Goal: Find specific fact: Find specific fact

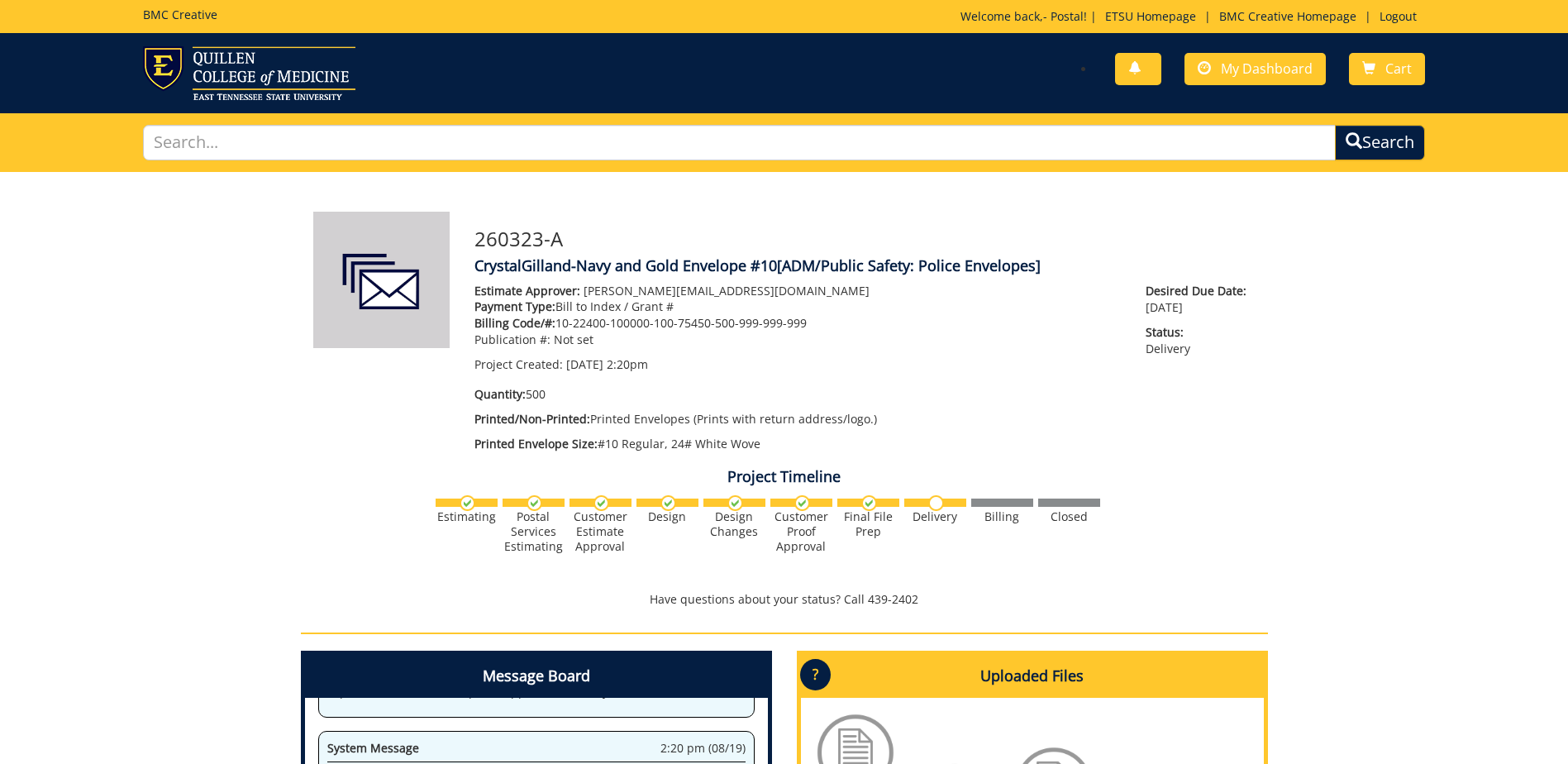
scroll to position [7464, 0]
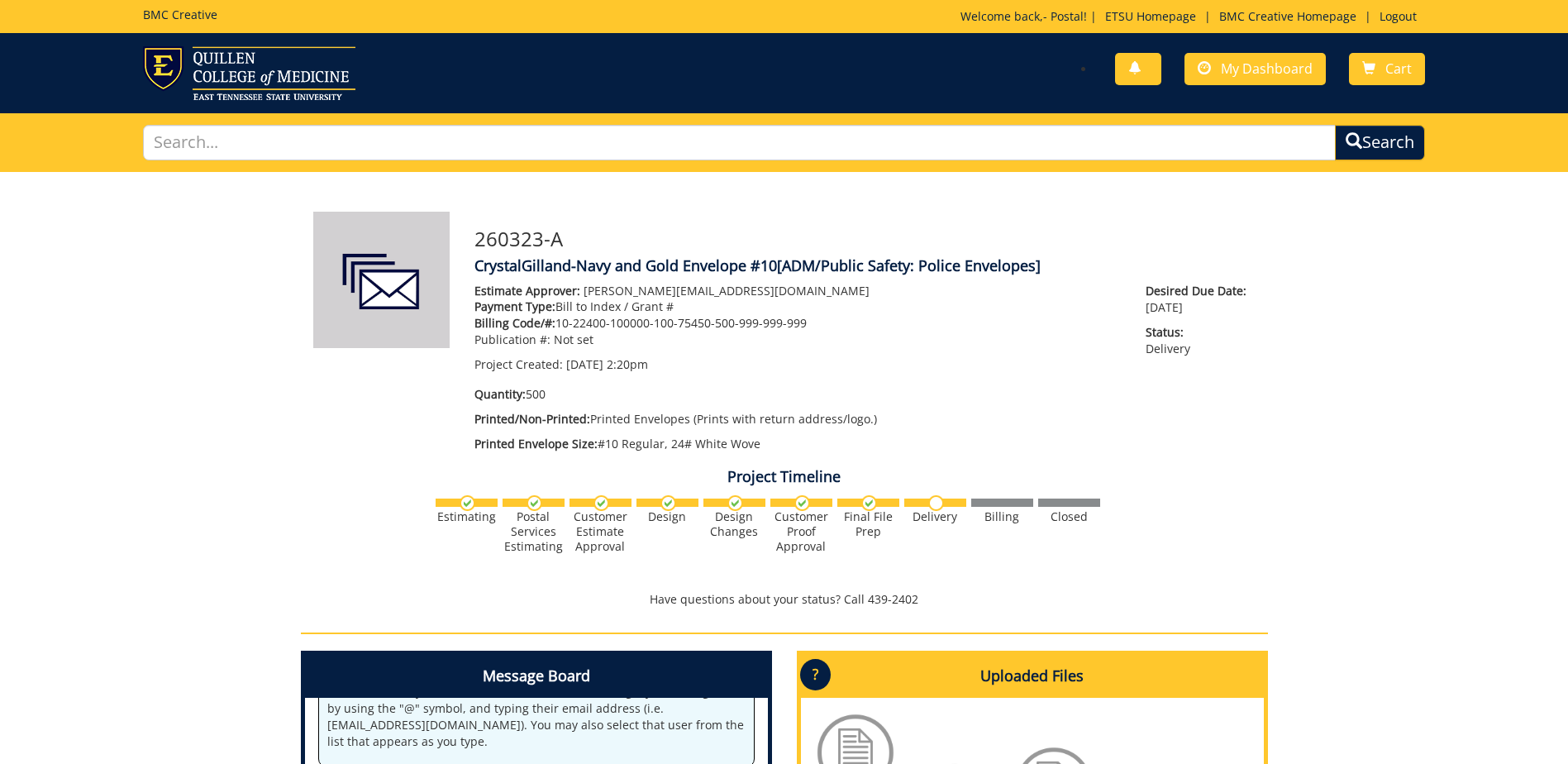
click at [805, 319] on p "Billing Code/#: 10-22400-100000-100-75450-500-999-999-999" at bounding box center [798, 323] width 647 height 16
drag, startPoint x: 807, startPoint y: 320, endPoint x: 557, endPoint y: 324, distance: 250.0
click at [557, 324] on p "Billing Code/#: 10-22400-100000-100-75450-500-999-999-999" at bounding box center [798, 323] width 647 height 16
drag, startPoint x: 557, startPoint y: 324, endPoint x: 707, endPoint y: 319, distance: 150.1
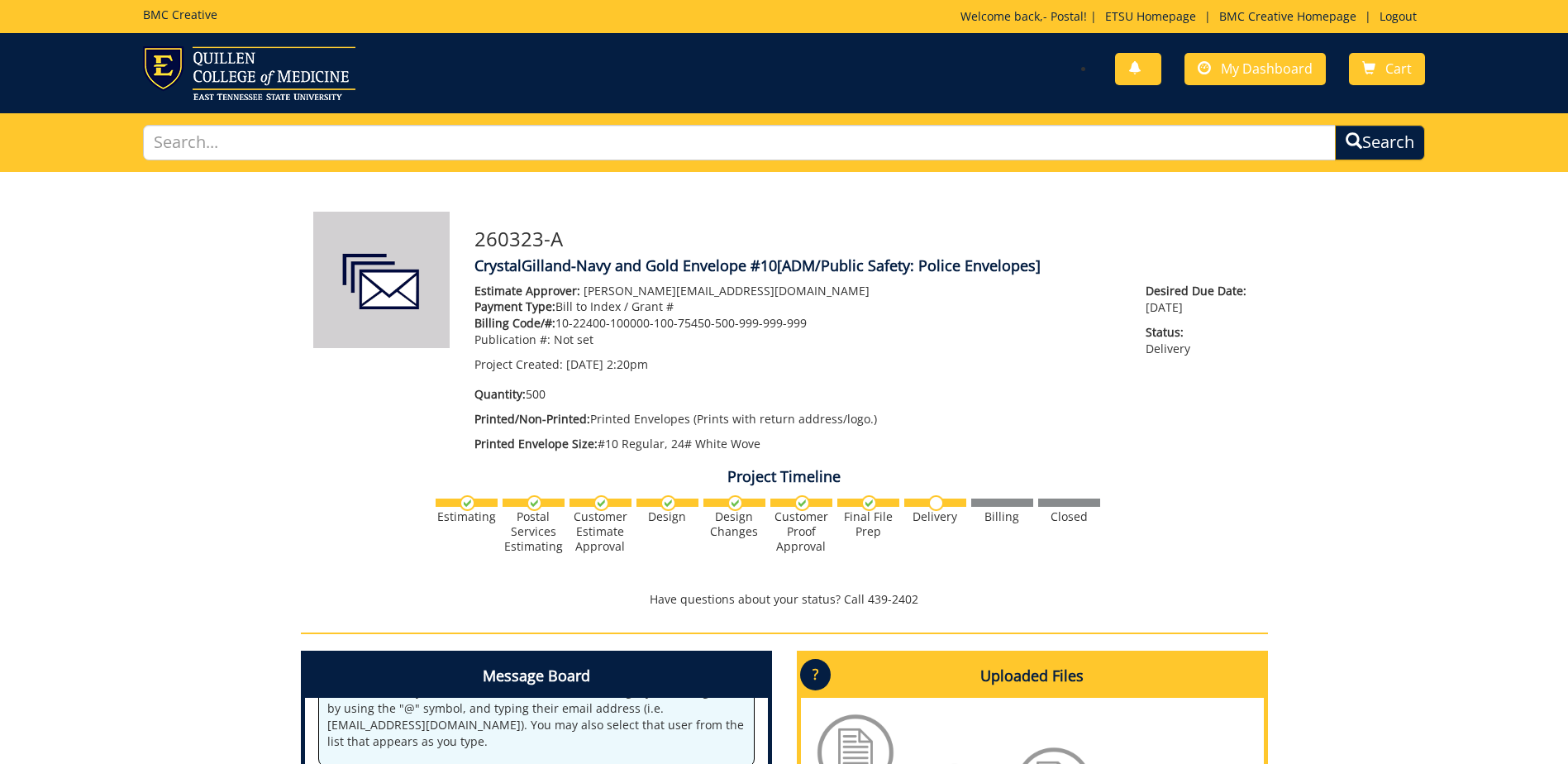
copy p "10-22400-100000-100-75450-500-999-999-999"
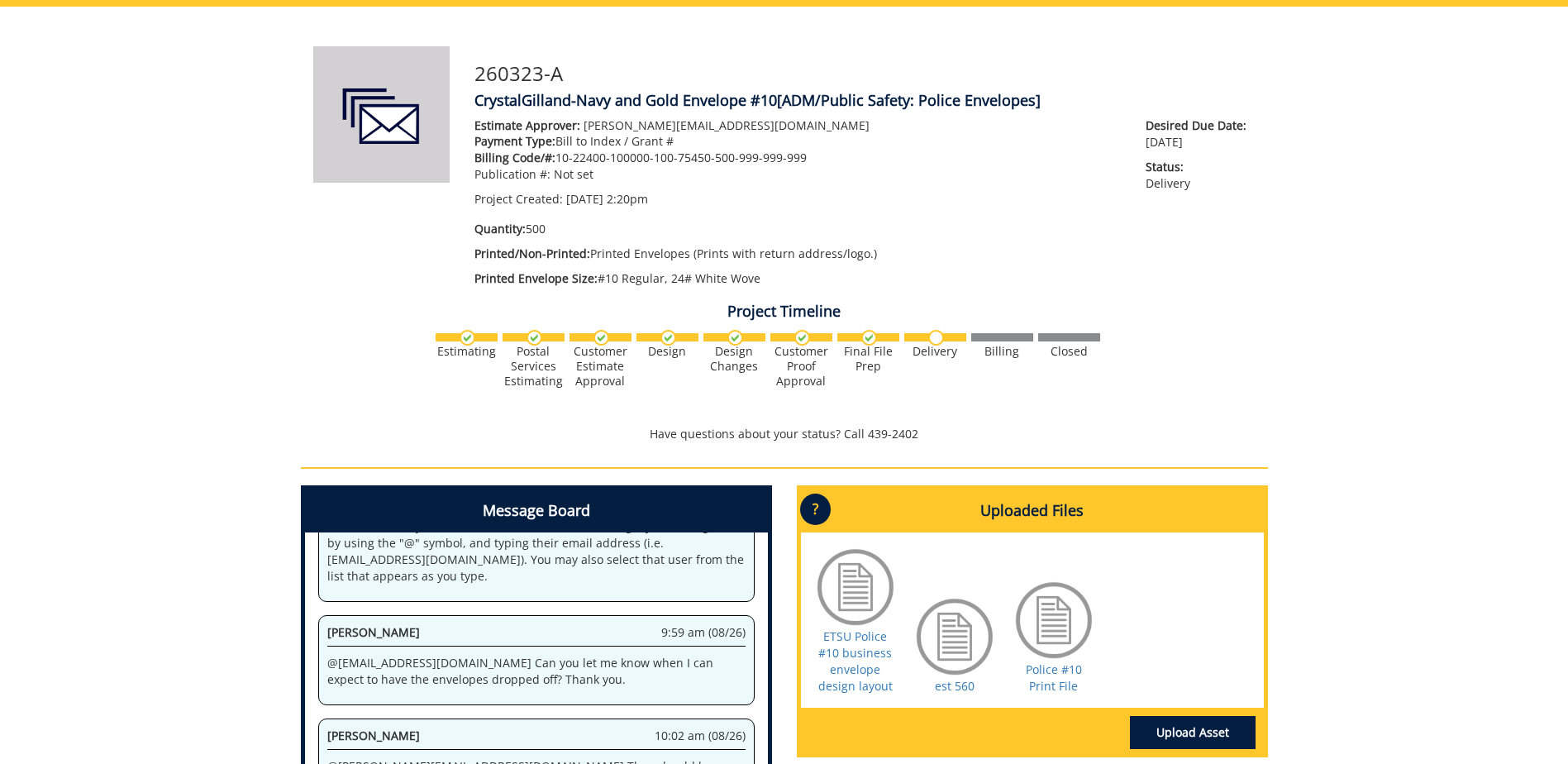
scroll to position [0, 0]
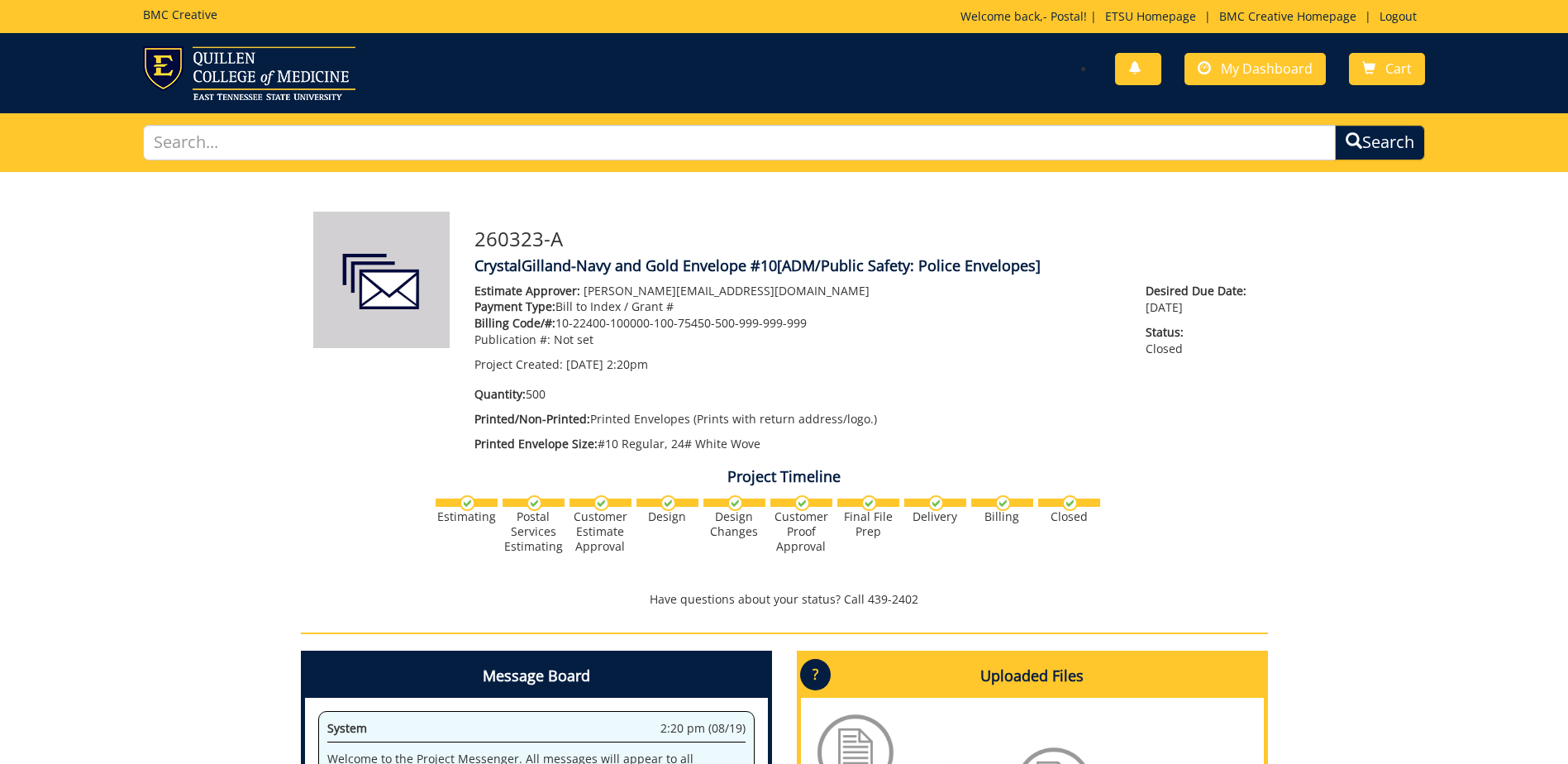
scroll to position [83, 0]
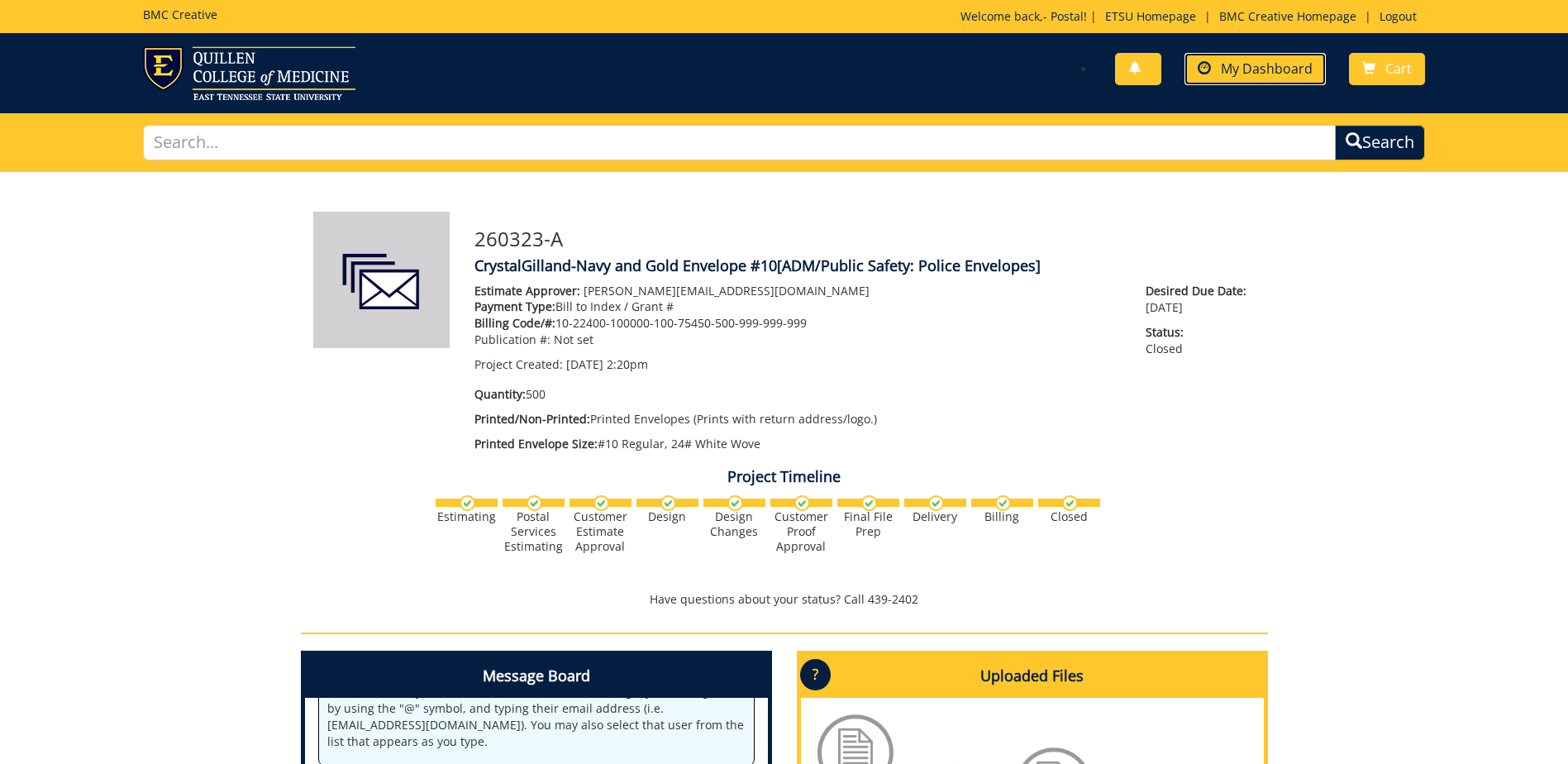
click at [1261, 63] on span "My Dashboard" at bounding box center [1267, 68] width 92 height 18
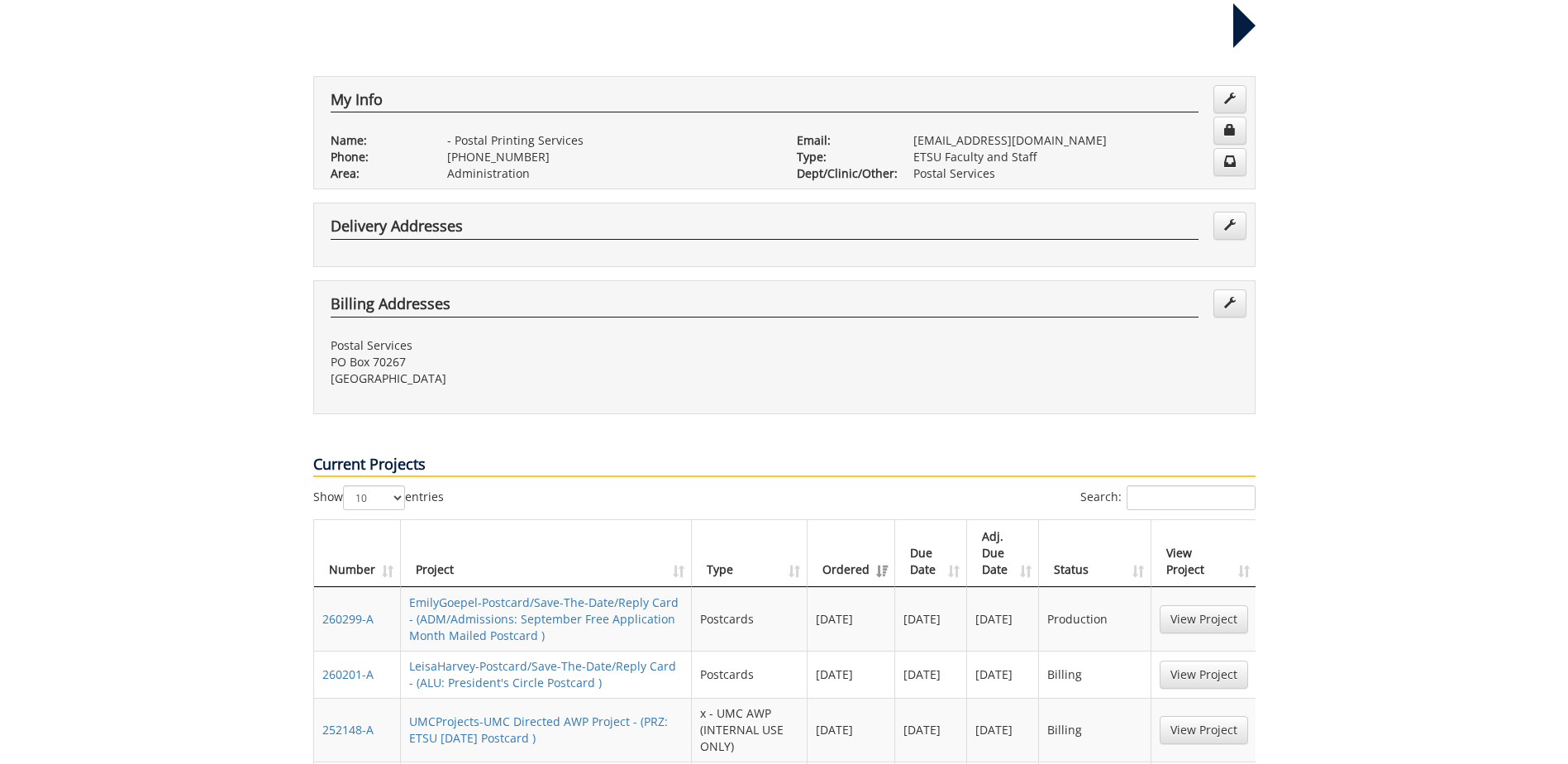
scroll to position [330, 0]
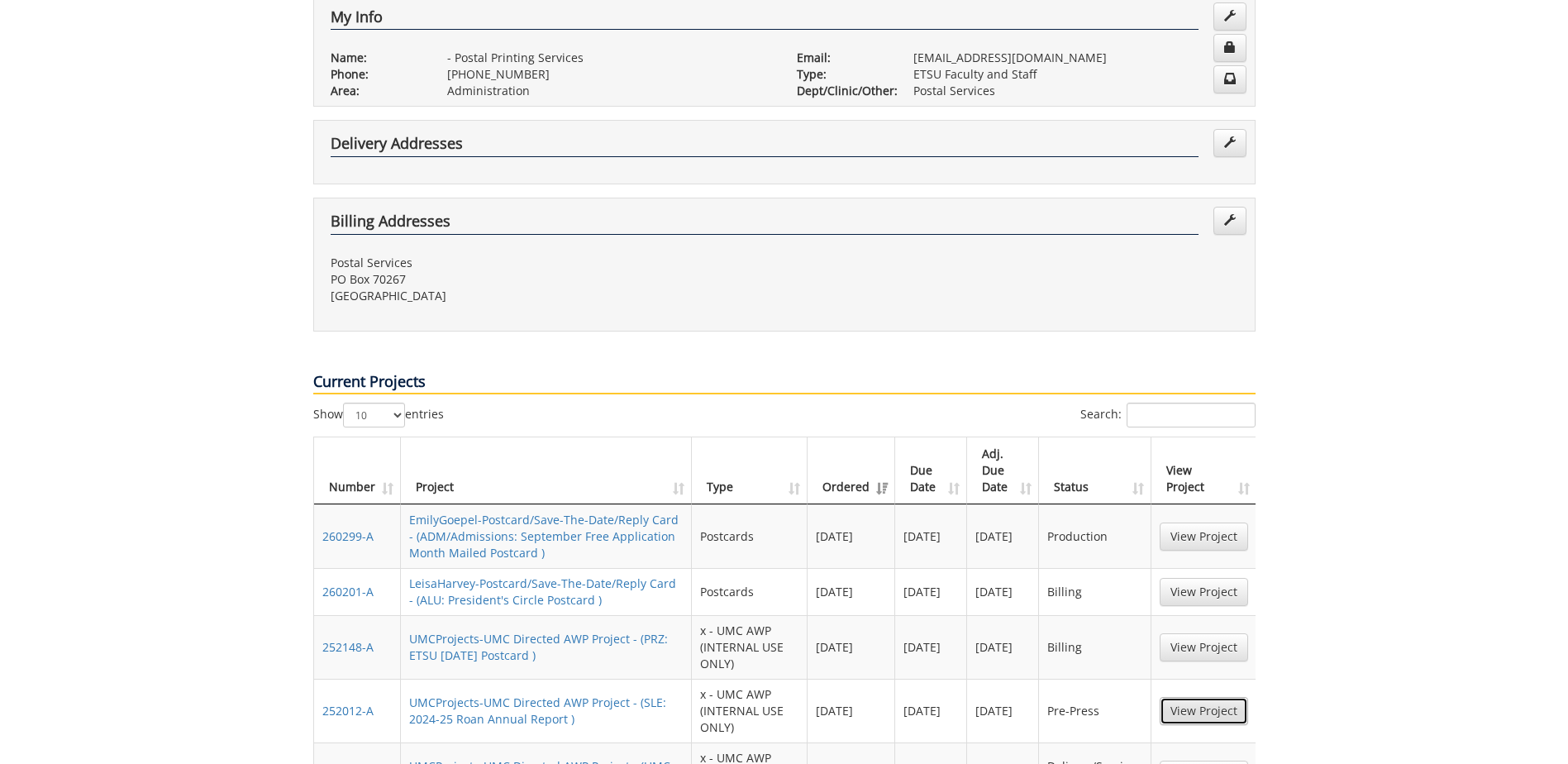
click at [1196, 697] on link "View Project" at bounding box center [1204, 711] width 89 height 28
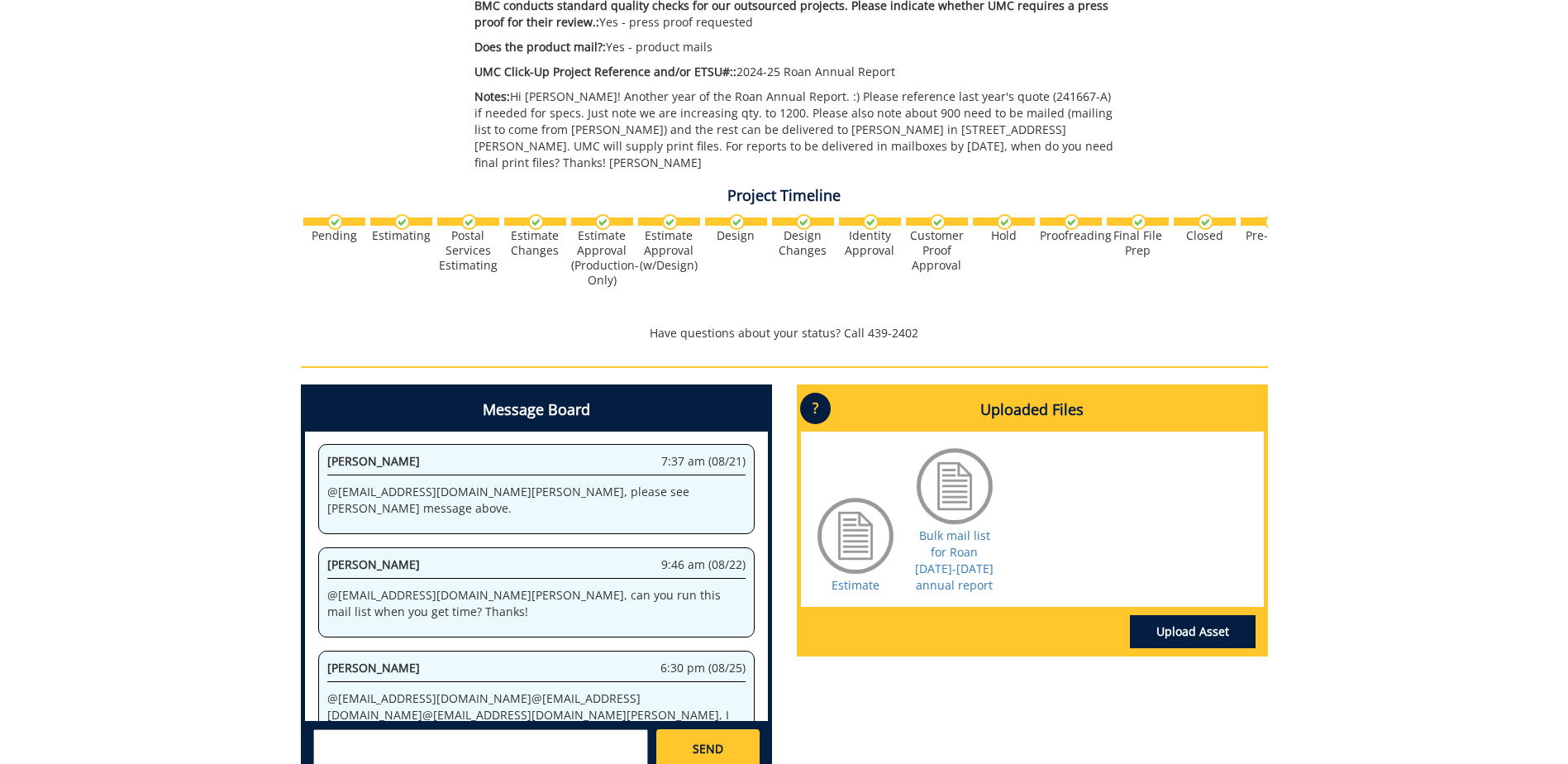
scroll to position [662, 0]
